Goal: Task Accomplishment & Management: Use online tool/utility

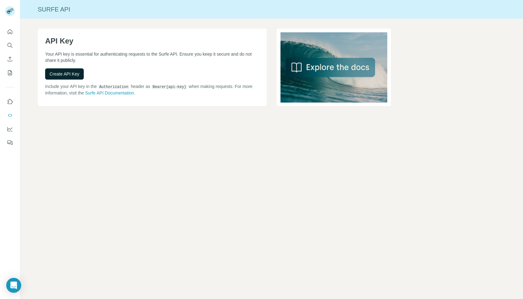
click at [67, 75] on span "Create API Key" at bounding box center [64, 74] width 30 height 6
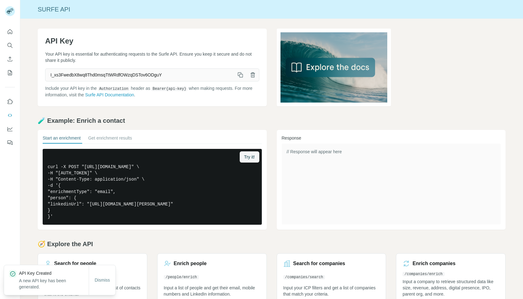
click at [242, 78] on icon "button" at bounding box center [240, 75] width 6 height 6
click at [241, 77] on icon "button" at bounding box center [240, 75] width 6 height 6
click at [239, 74] on icon "button" at bounding box center [240, 75] width 3 height 3
